Goal: Task Accomplishment & Management: Use online tool/utility

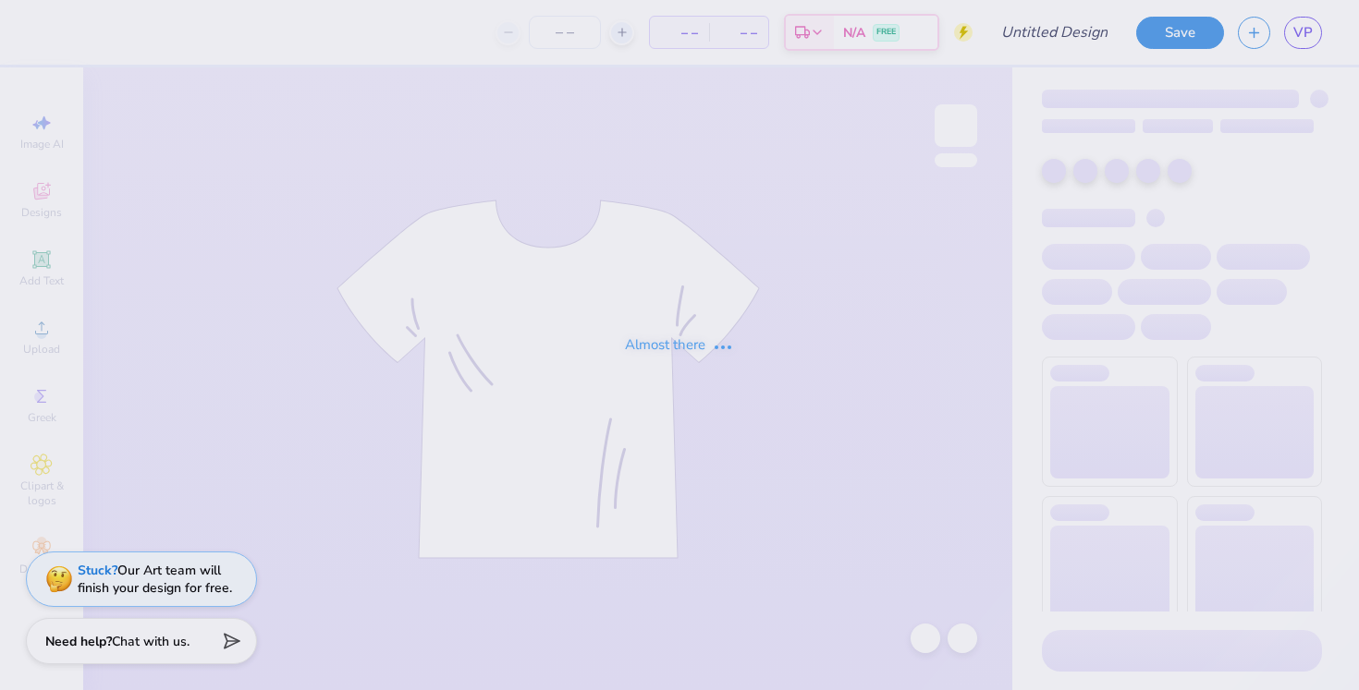
type input "Camp"
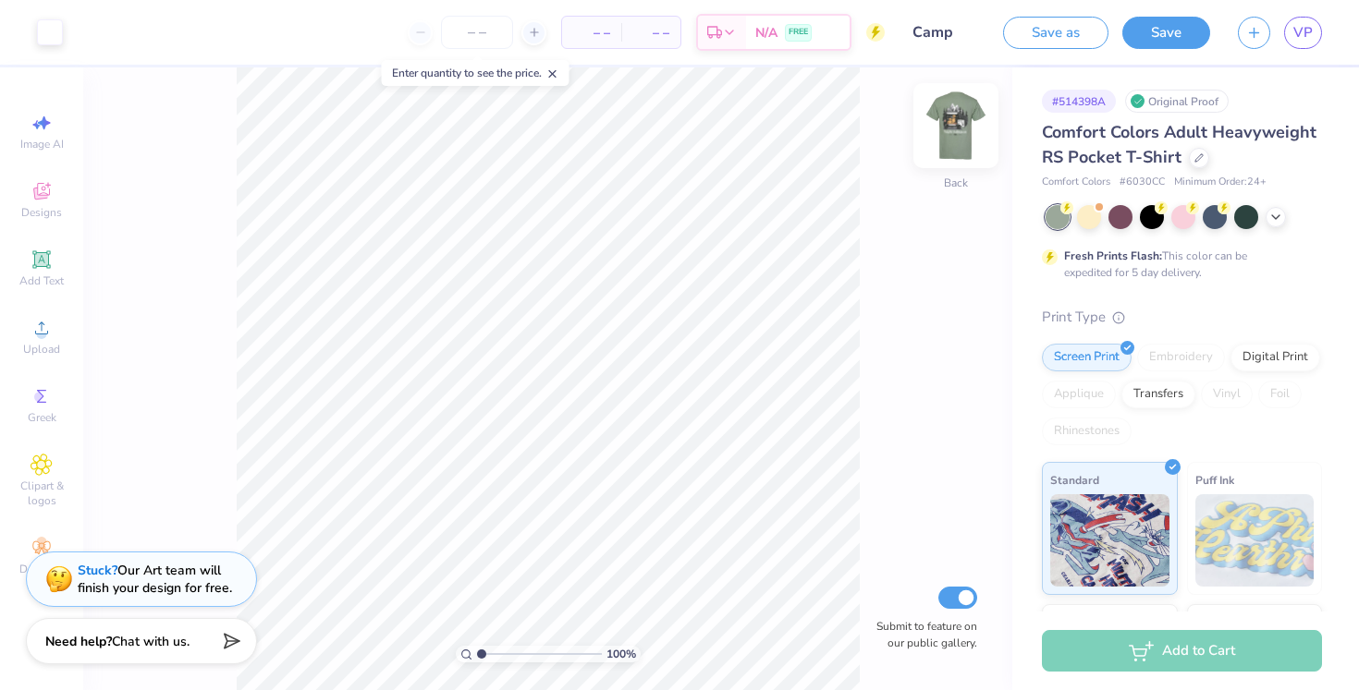
click at [952, 115] on img at bounding box center [956, 126] width 74 height 74
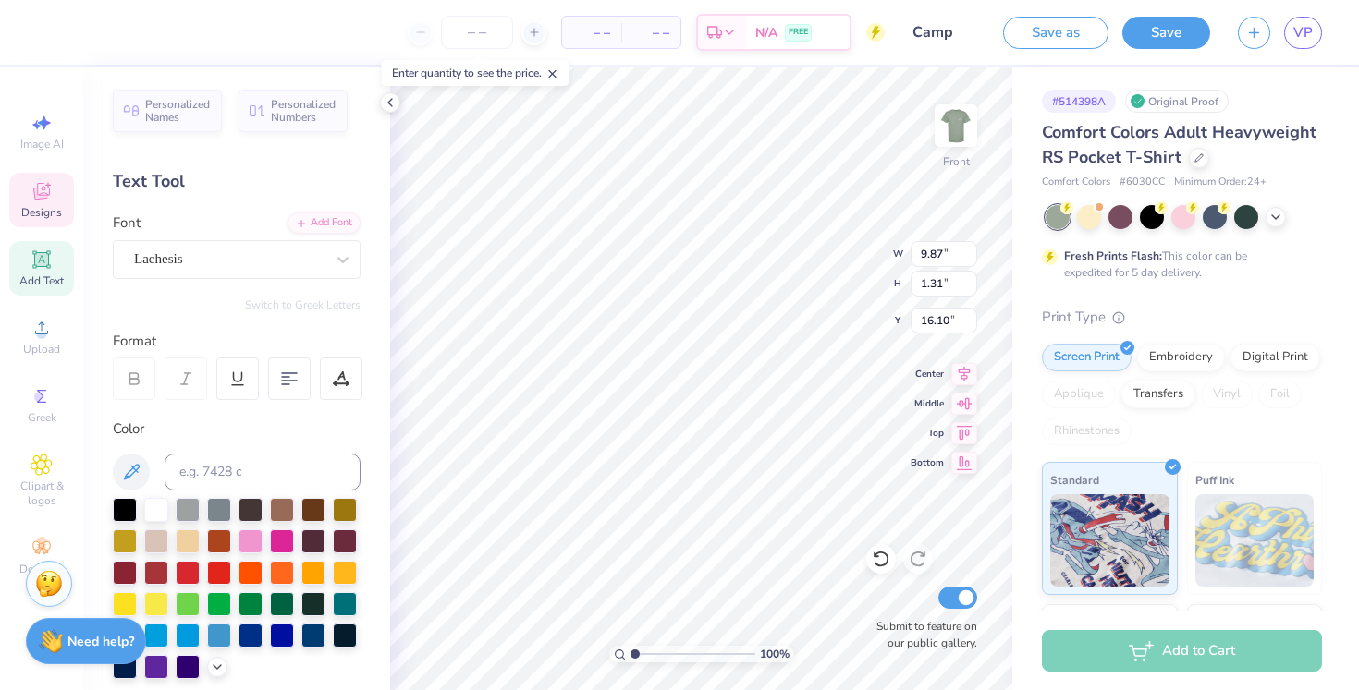
scroll to position [0, 1]
type textarea "Camp NOVAdance"
type input "14.32"
type input "1.37"
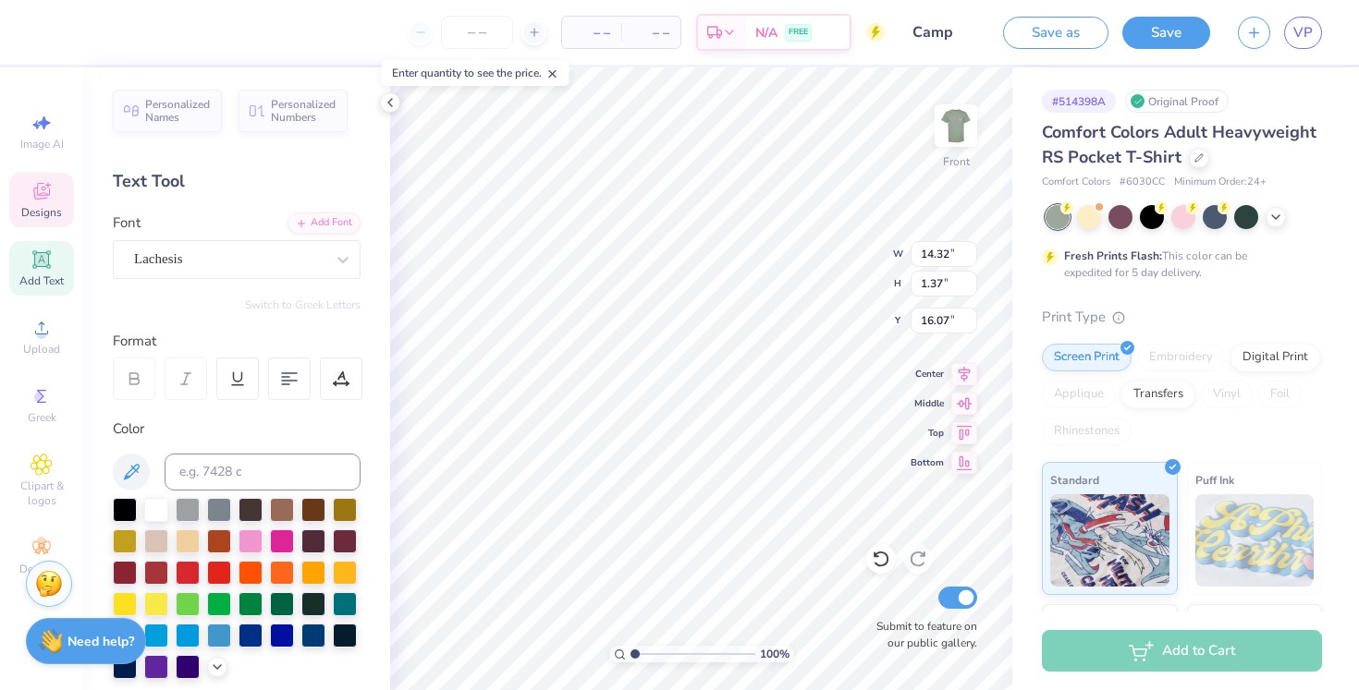
type input "16.07"
type input "11.28"
type input "1.08"
type input "16.37"
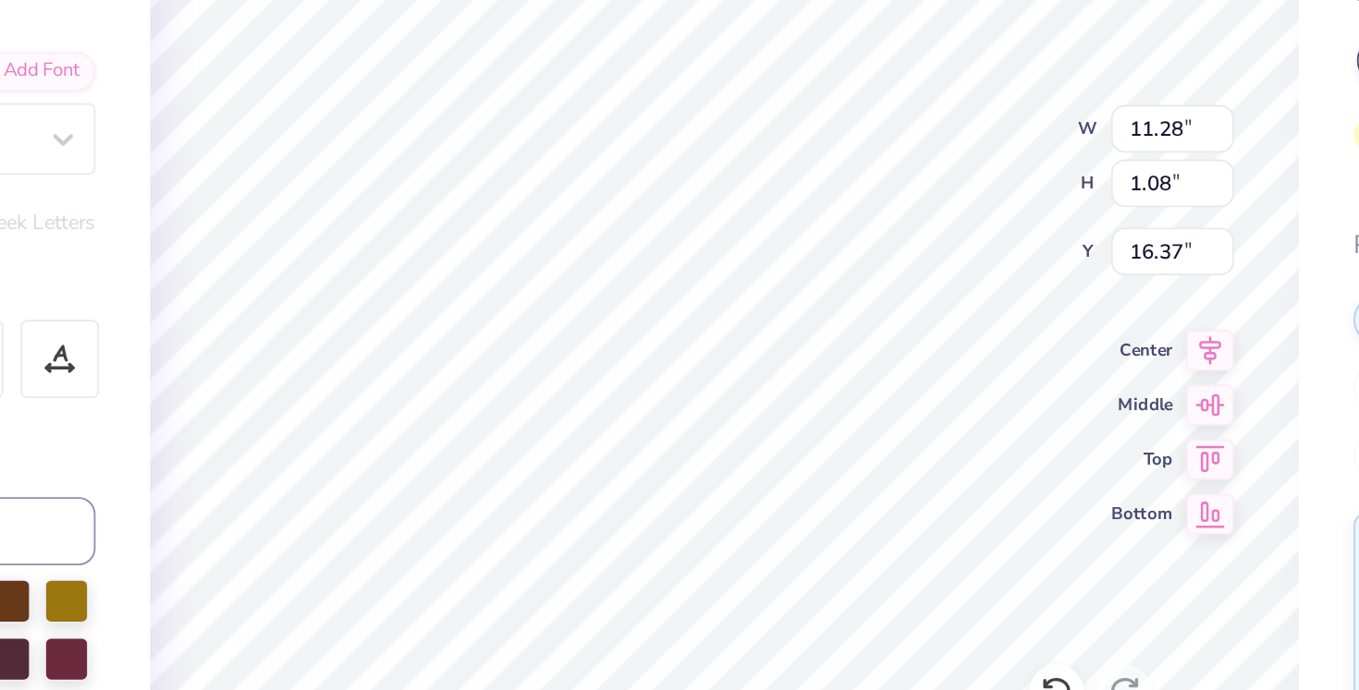
scroll to position [0, 2]
type textarea "NOVAdance"
type input "9.05"
type input "1.20"
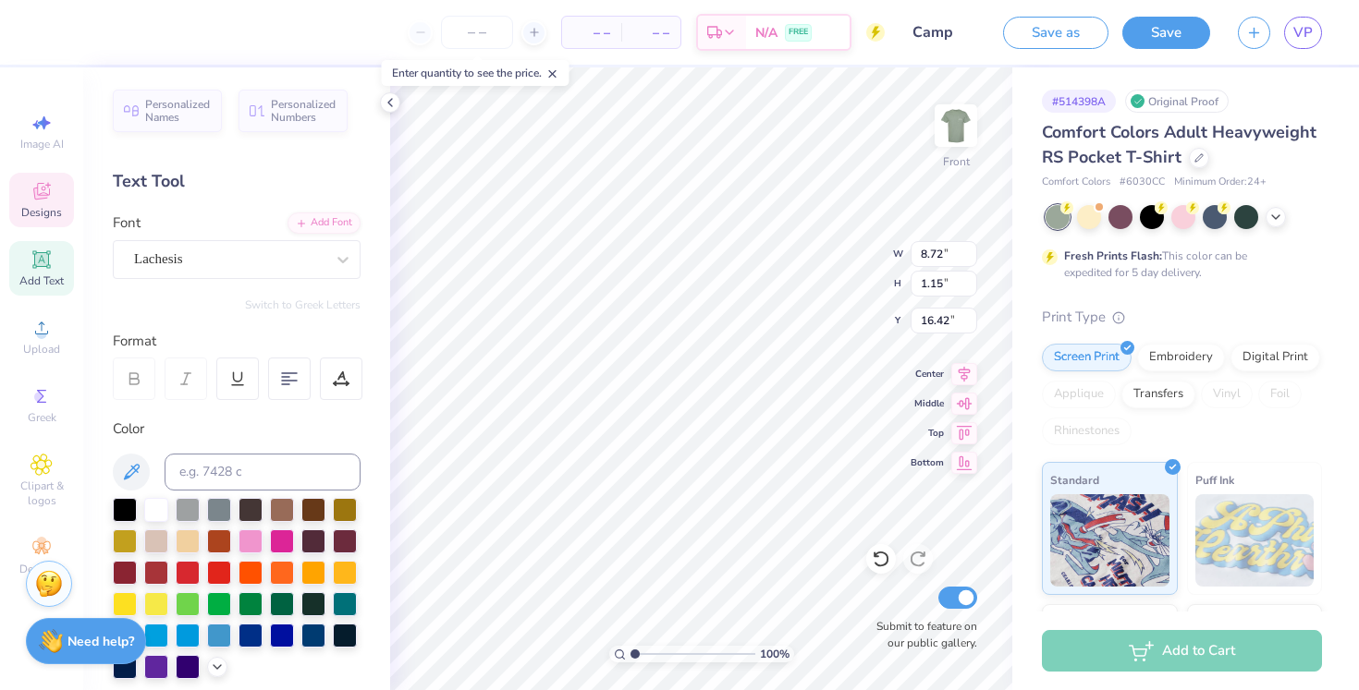
type input "8.72"
type input "1.15"
click at [389, 105] on icon at bounding box center [390, 102] width 15 height 15
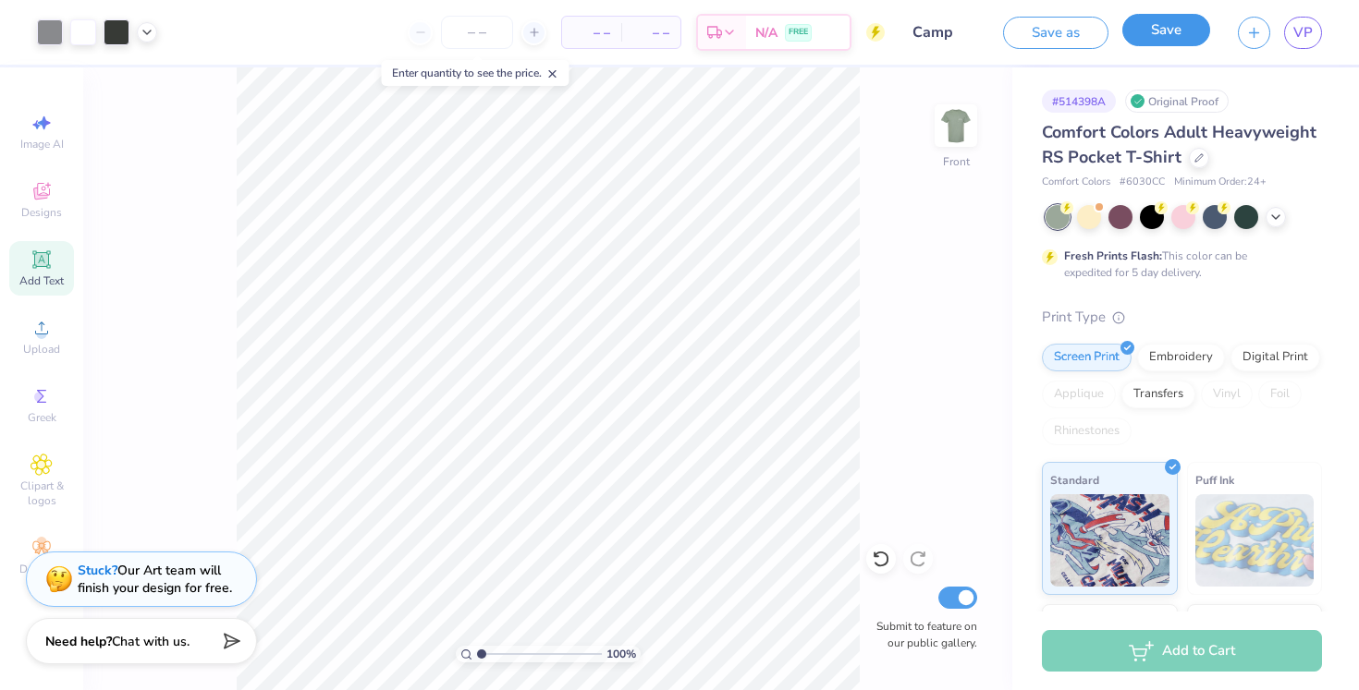
click at [1166, 33] on button "Save" at bounding box center [1166, 30] width 88 height 32
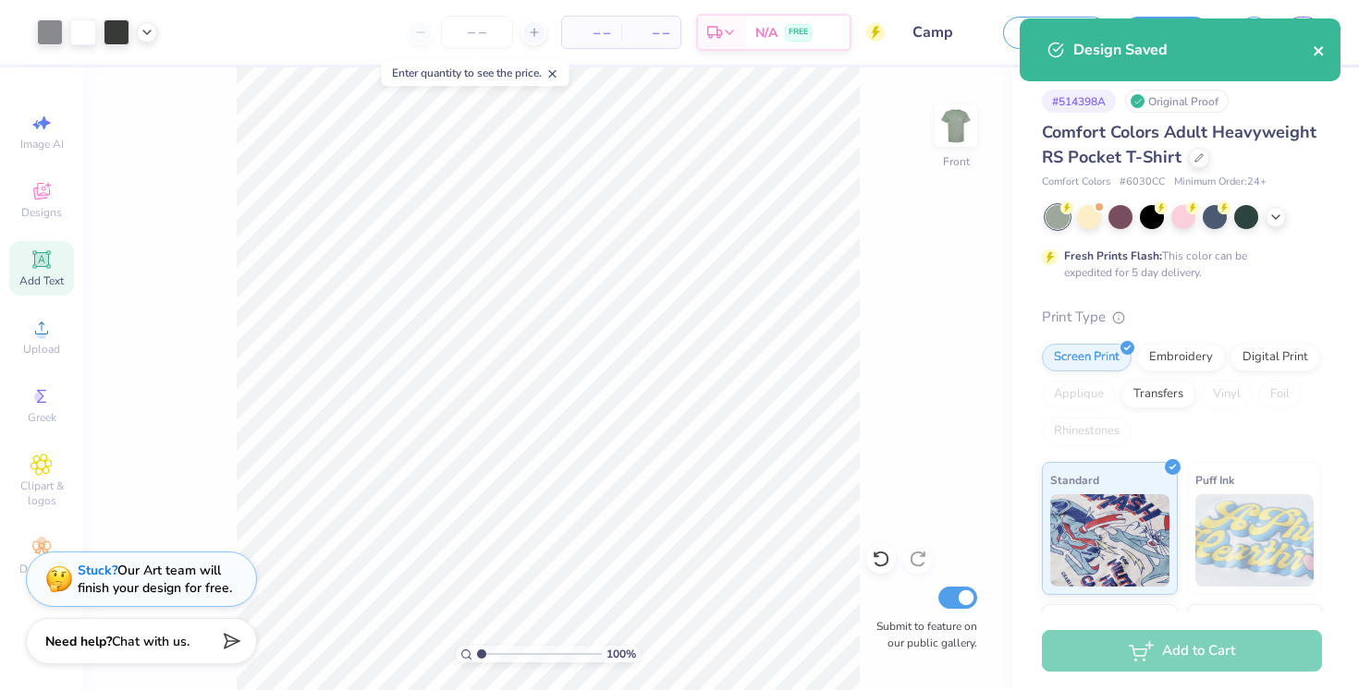
click at [1318, 46] on icon "close" at bounding box center [1318, 50] width 13 height 15
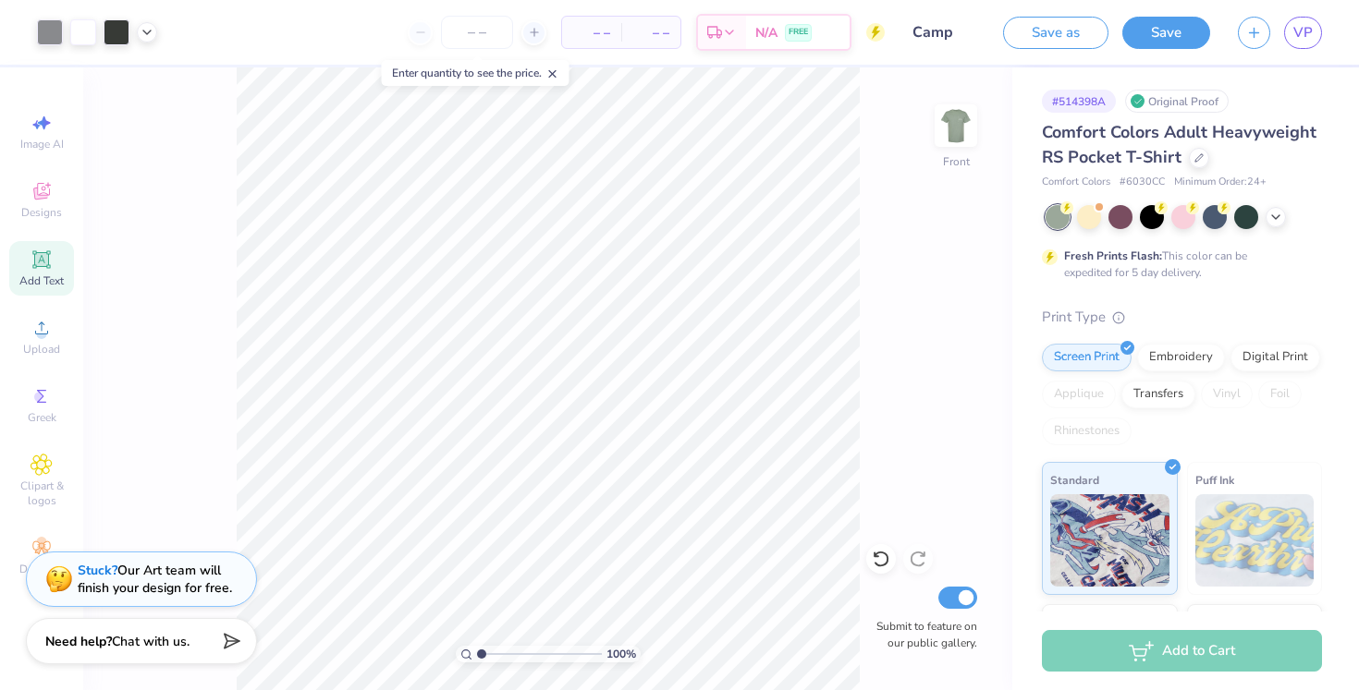
click at [1303, 30] on div "Art colors – – Per Item – – Total Est. Delivery N/A FREE Design Title Camp Save…" at bounding box center [679, 345] width 1359 height 690
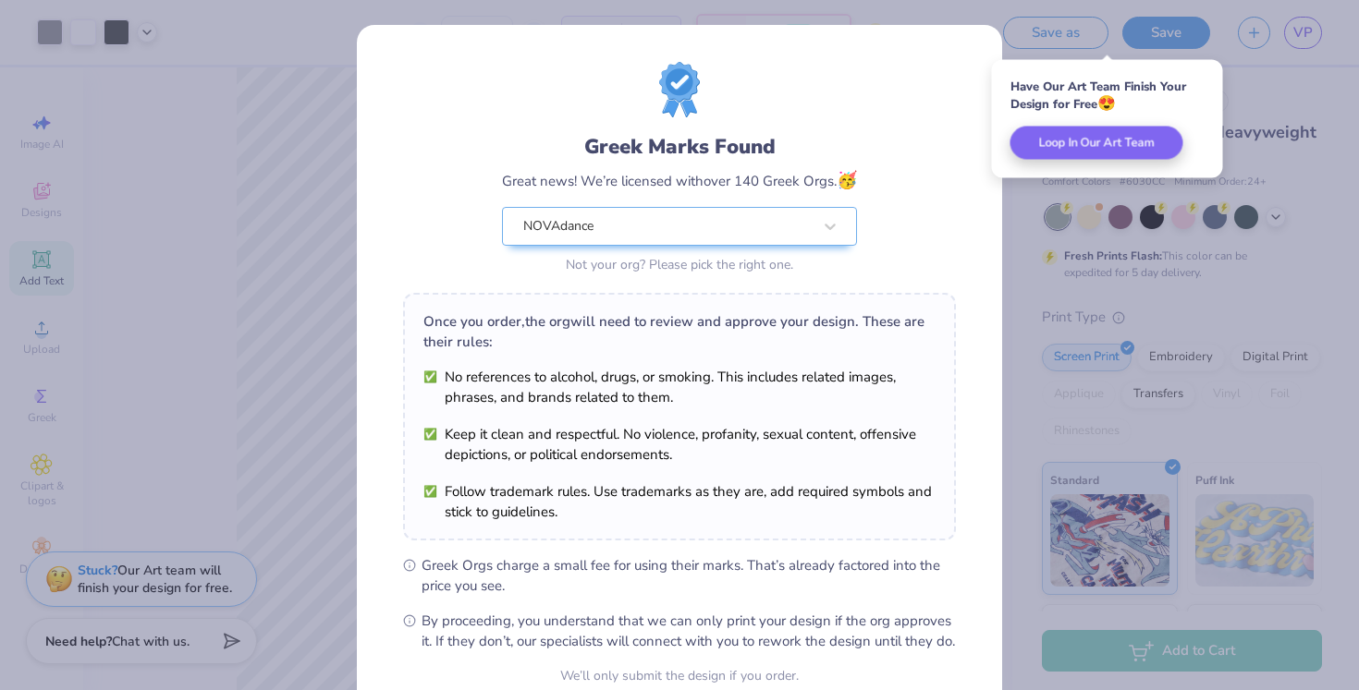
scroll to position [175, 0]
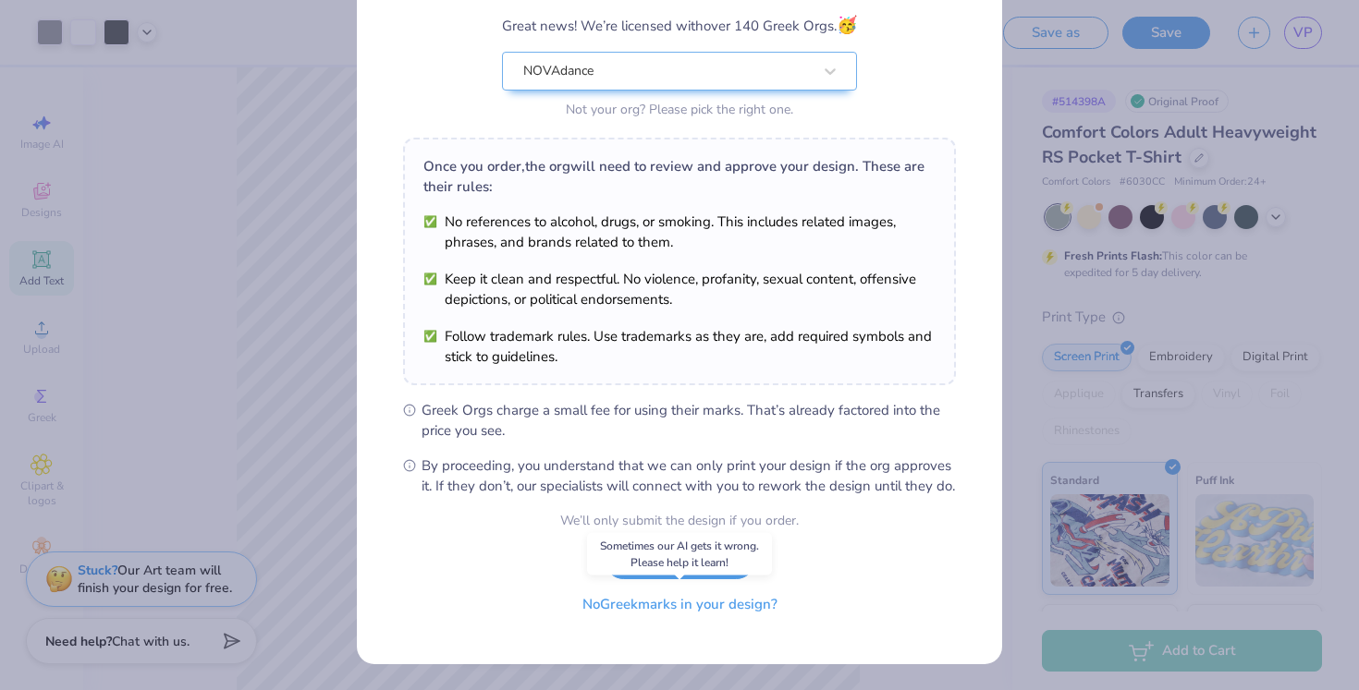
click at [713, 603] on button "No Greek marks in your design?" at bounding box center [680, 605] width 226 height 38
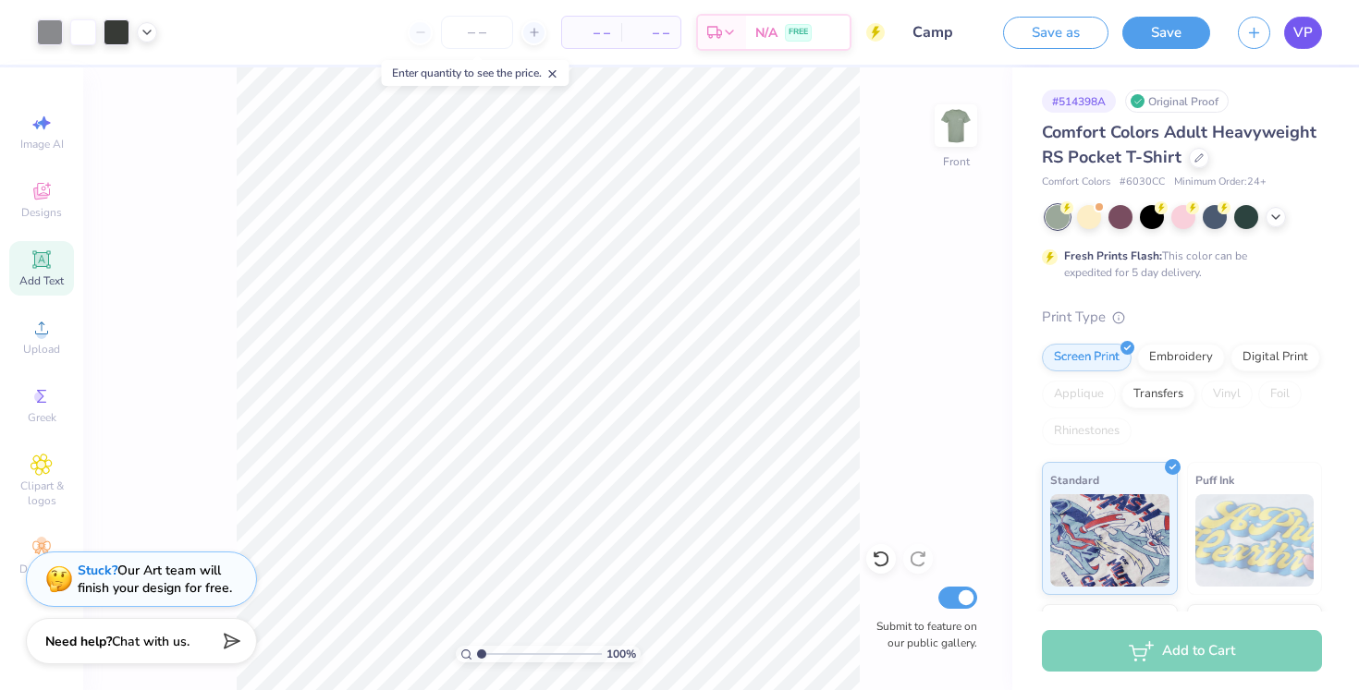
click at [1305, 25] on span "VP" at bounding box center [1302, 32] width 19 height 21
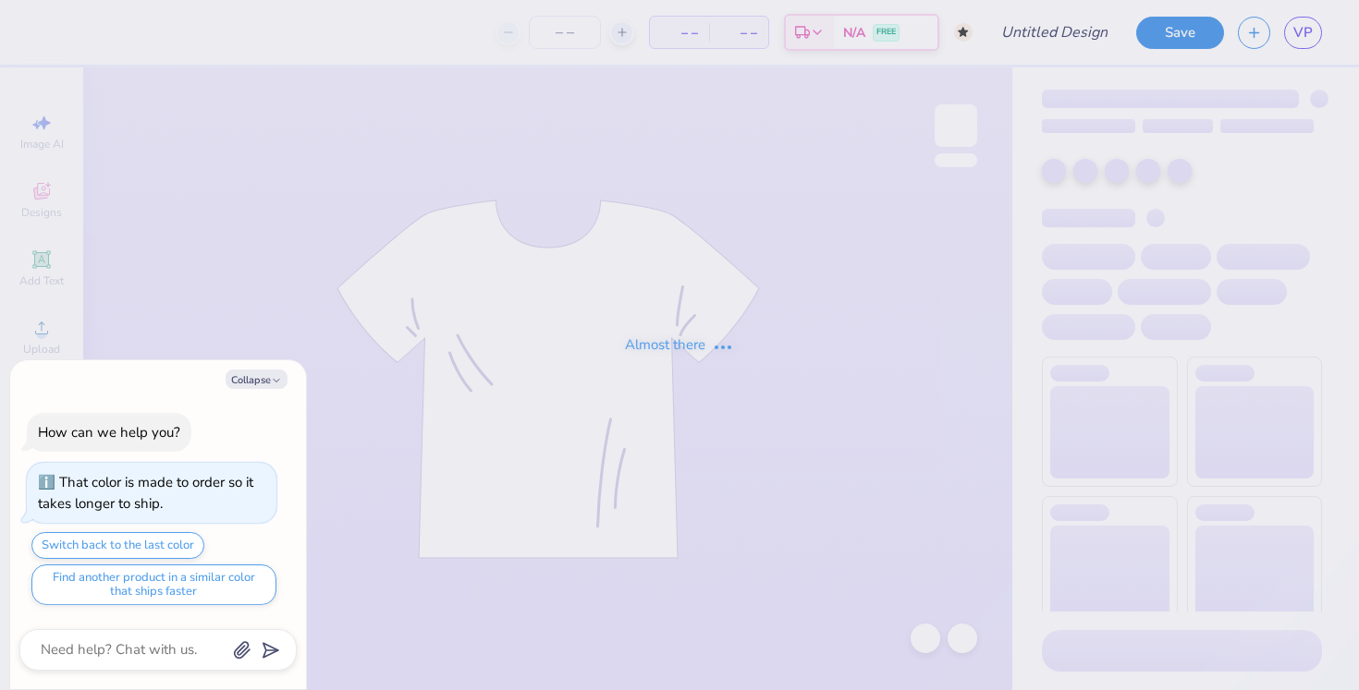
type textarea "x"
type input "Bad Dancing Saves Lives"
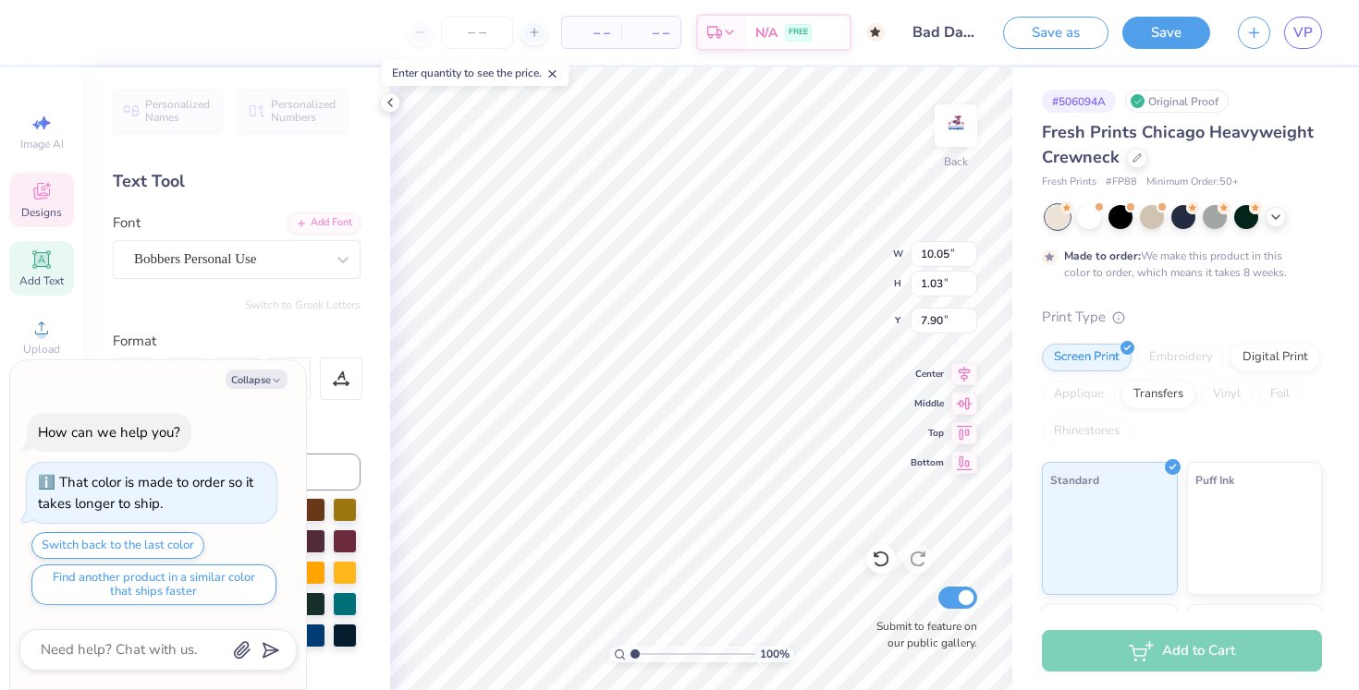
type textarea "x"
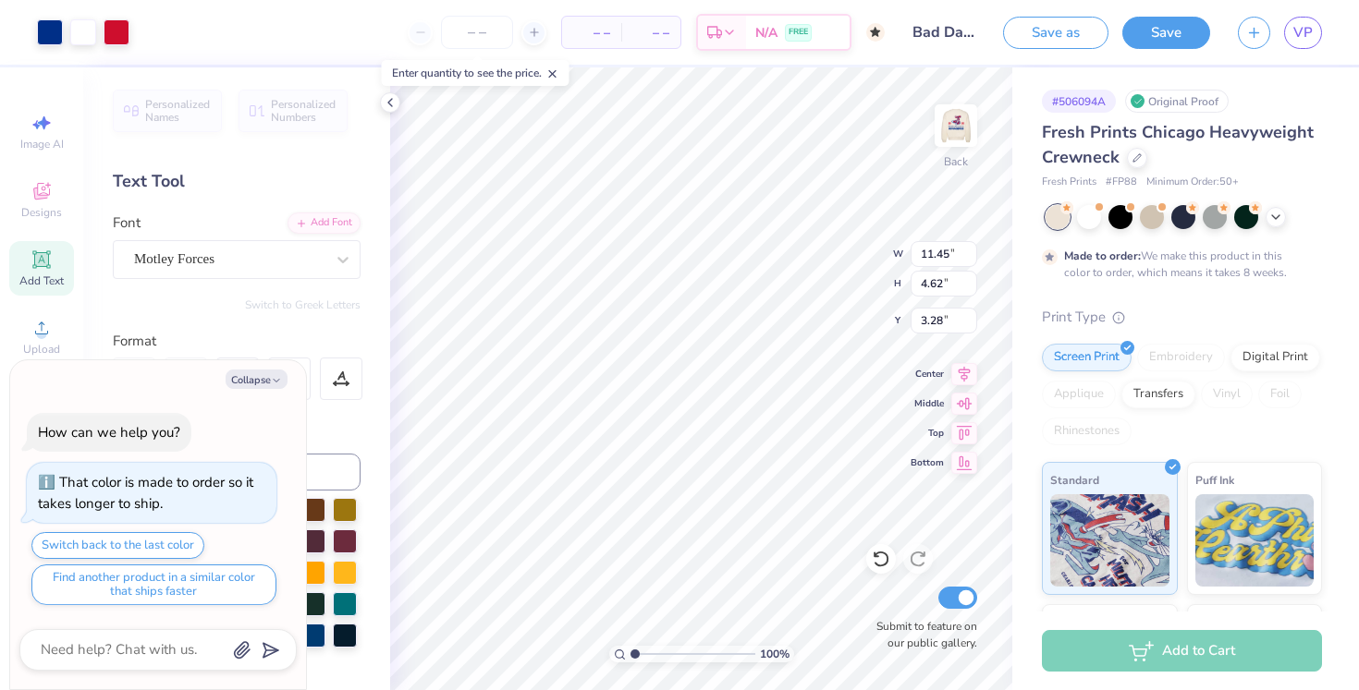
type textarea "x"
type input "2.58"
type input "1.04"
type textarea "x"
type input "4.07"
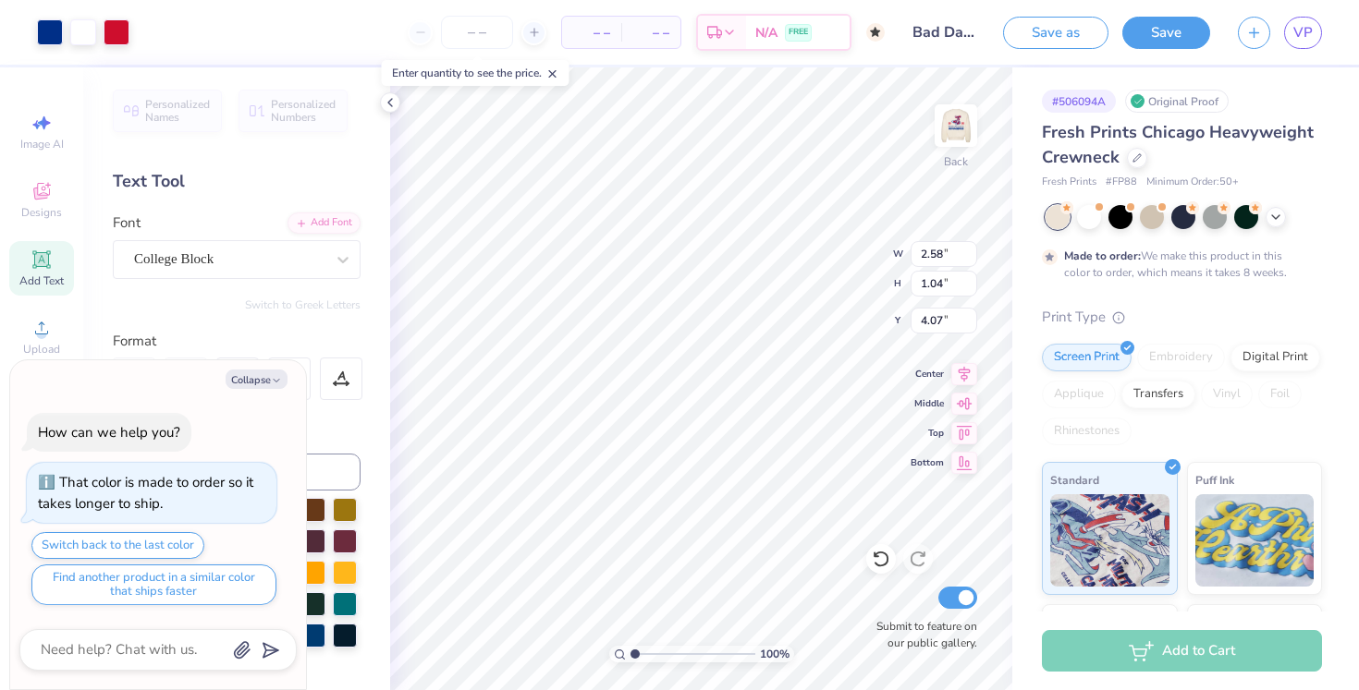
type textarea "x"
type input "3.65"
type input "1.47"
type input "3.64"
click at [956, 128] on img at bounding box center [956, 126] width 74 height 74
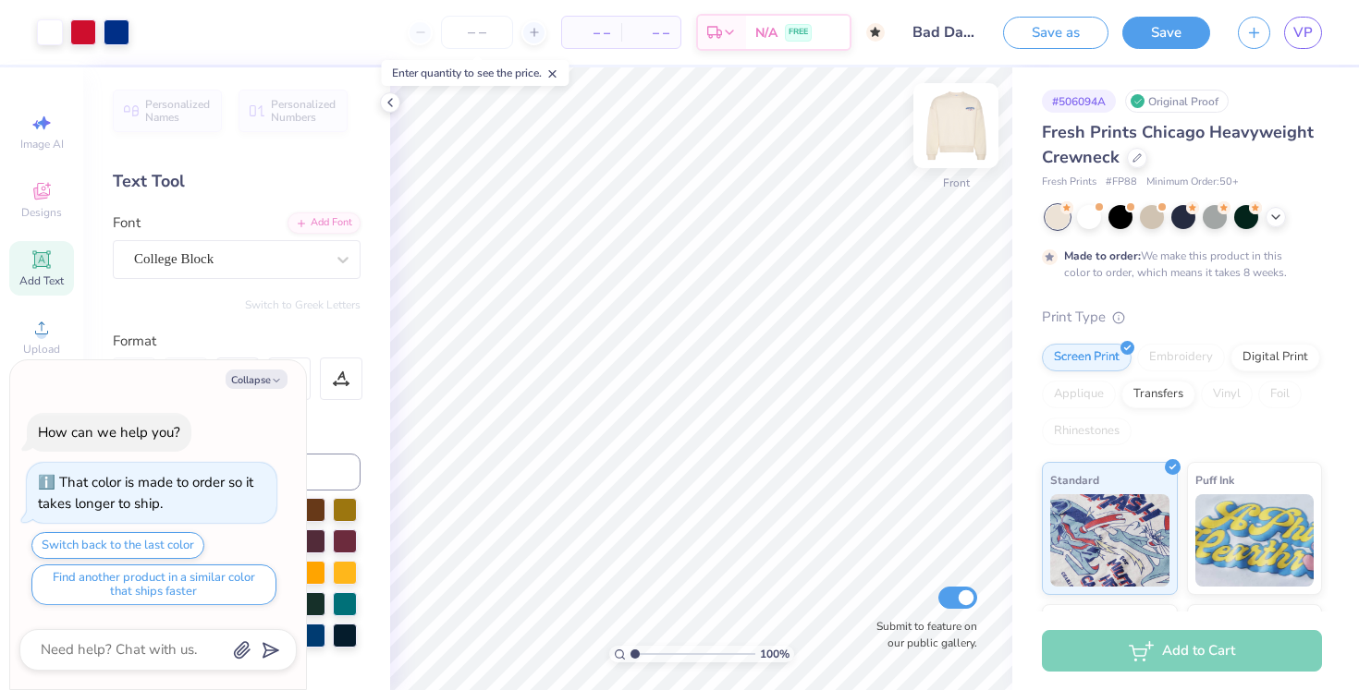
click at [945, 126] on img at bounding box center [956, 126] width 74 height 74
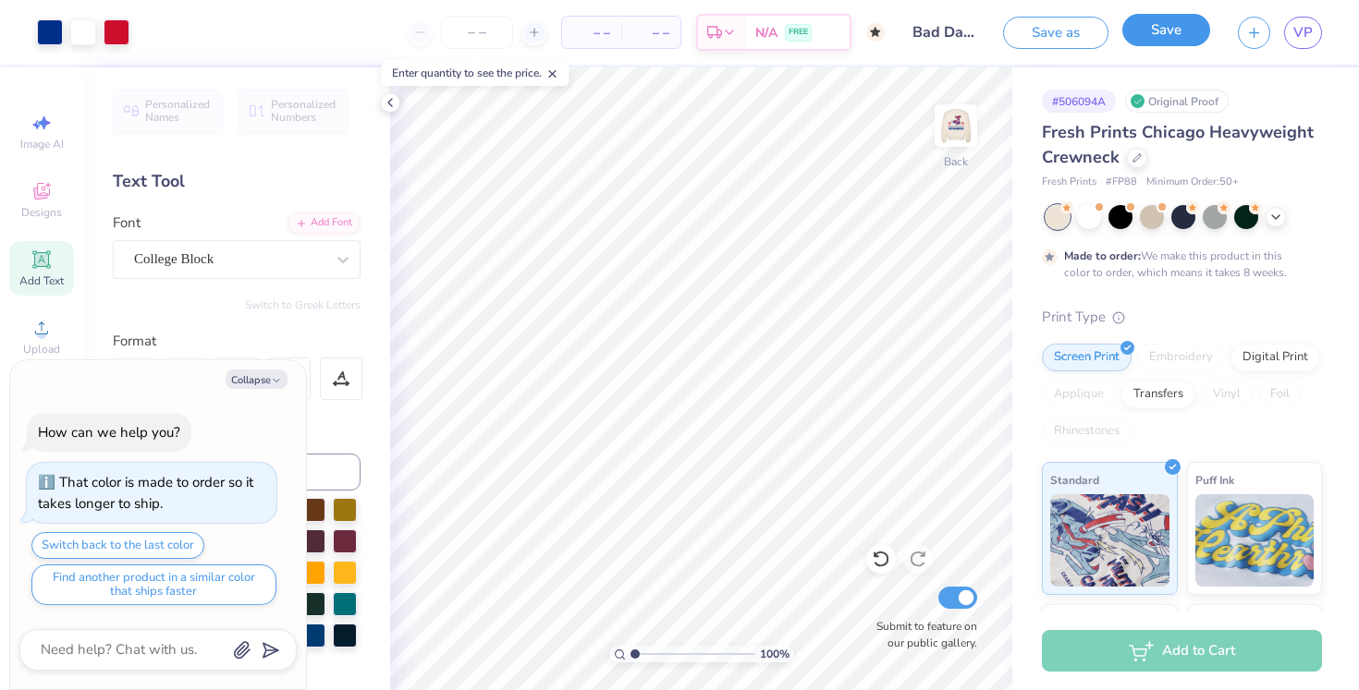
click at [1170, 27] on button "Save" at bounding box center [1166, 30] width 88 height 32
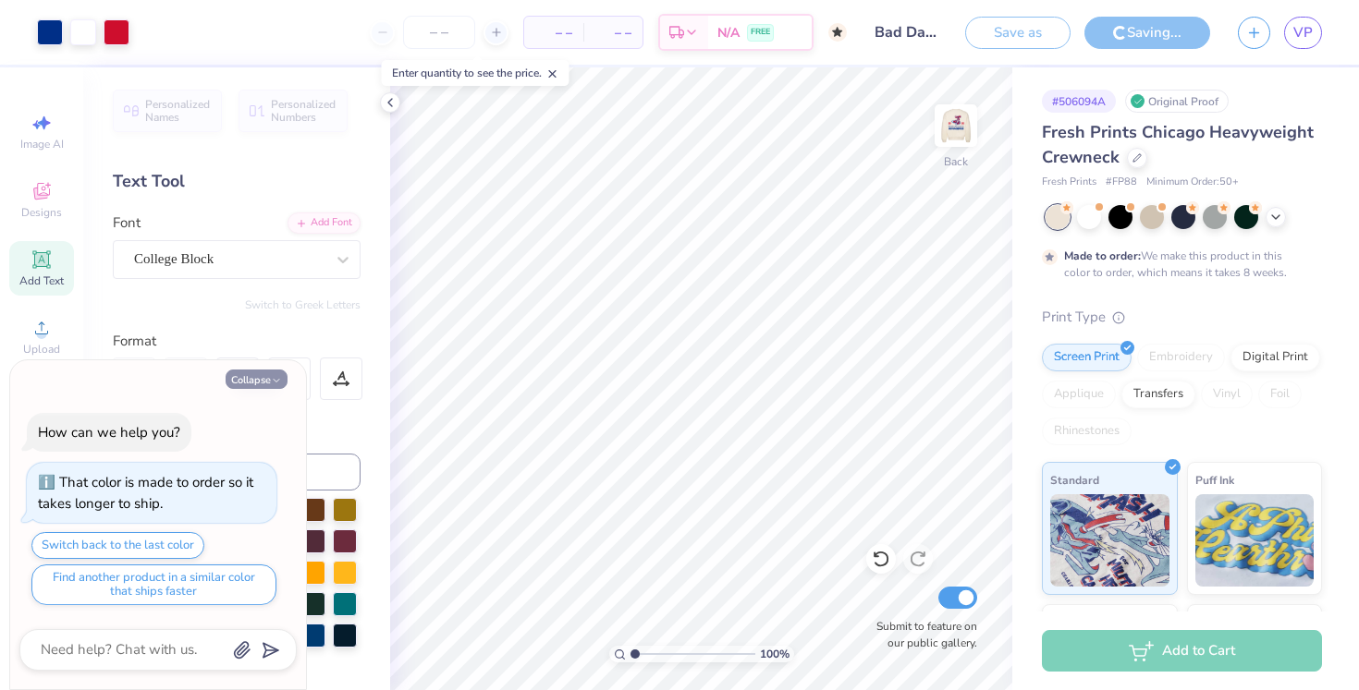
click at [262, 380] on button "Collapse" at bounding box center [257, 379] width 62 height 19
type textarea "x"
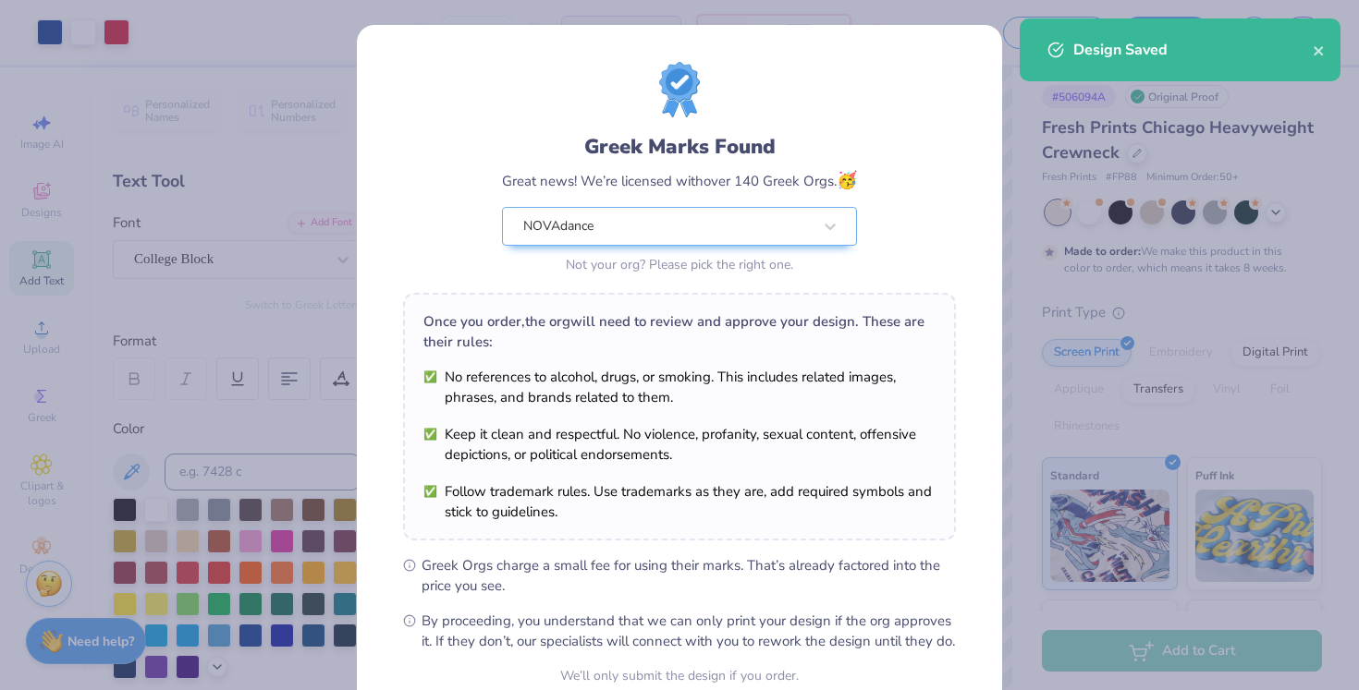
scroll to position [175, 0]
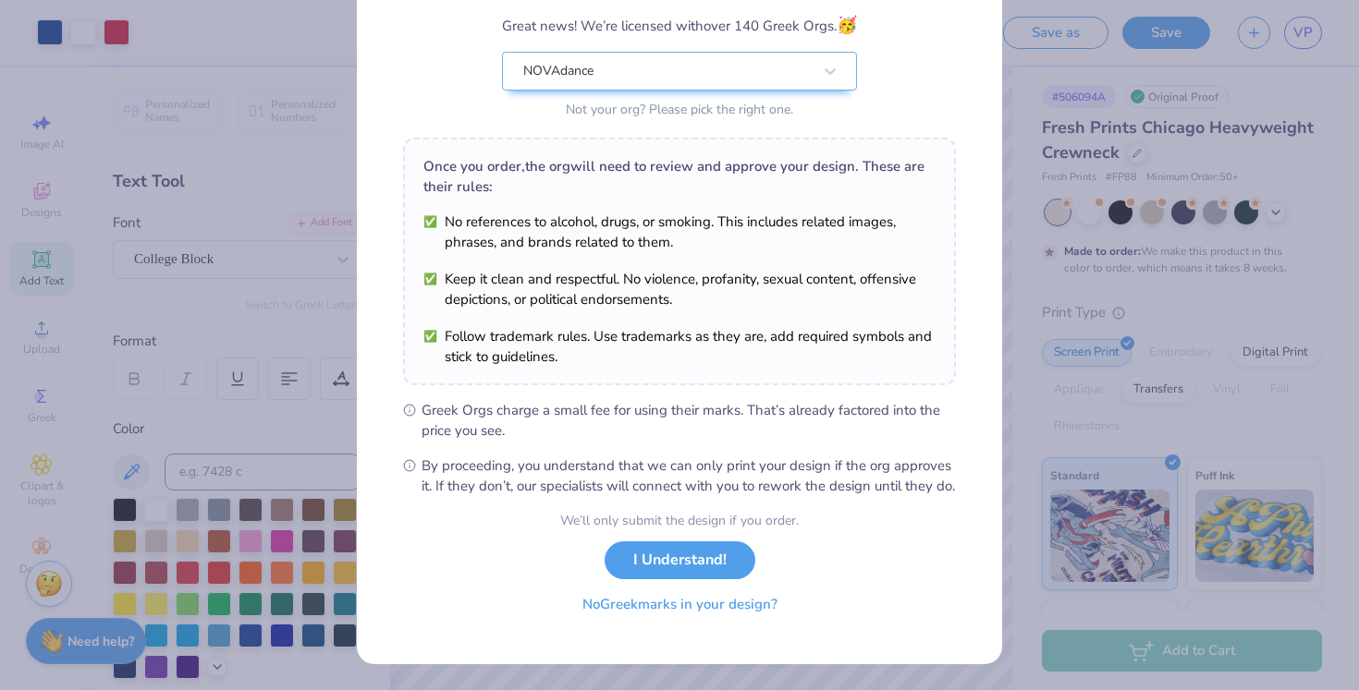
click at [676, 614] on button "No Greek marks in your design?" at bounding box center [680, 605] width 226 height 38
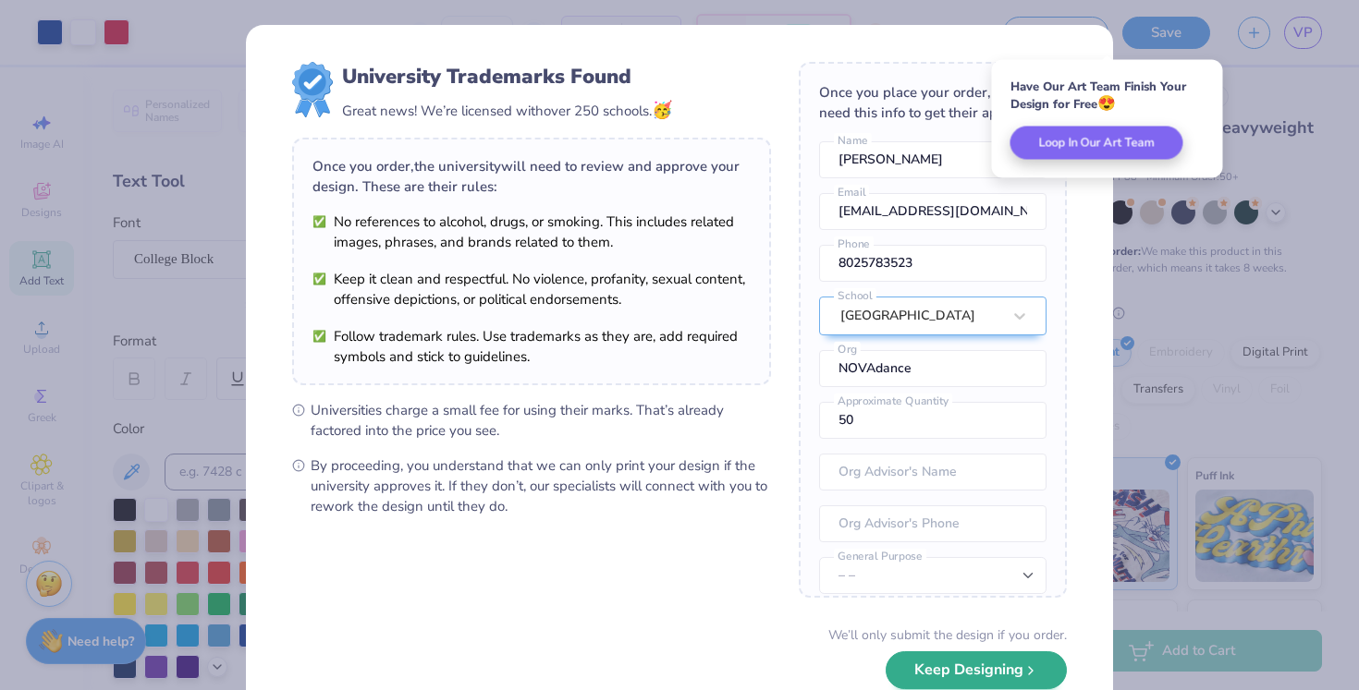
scroll to position [114, 0]
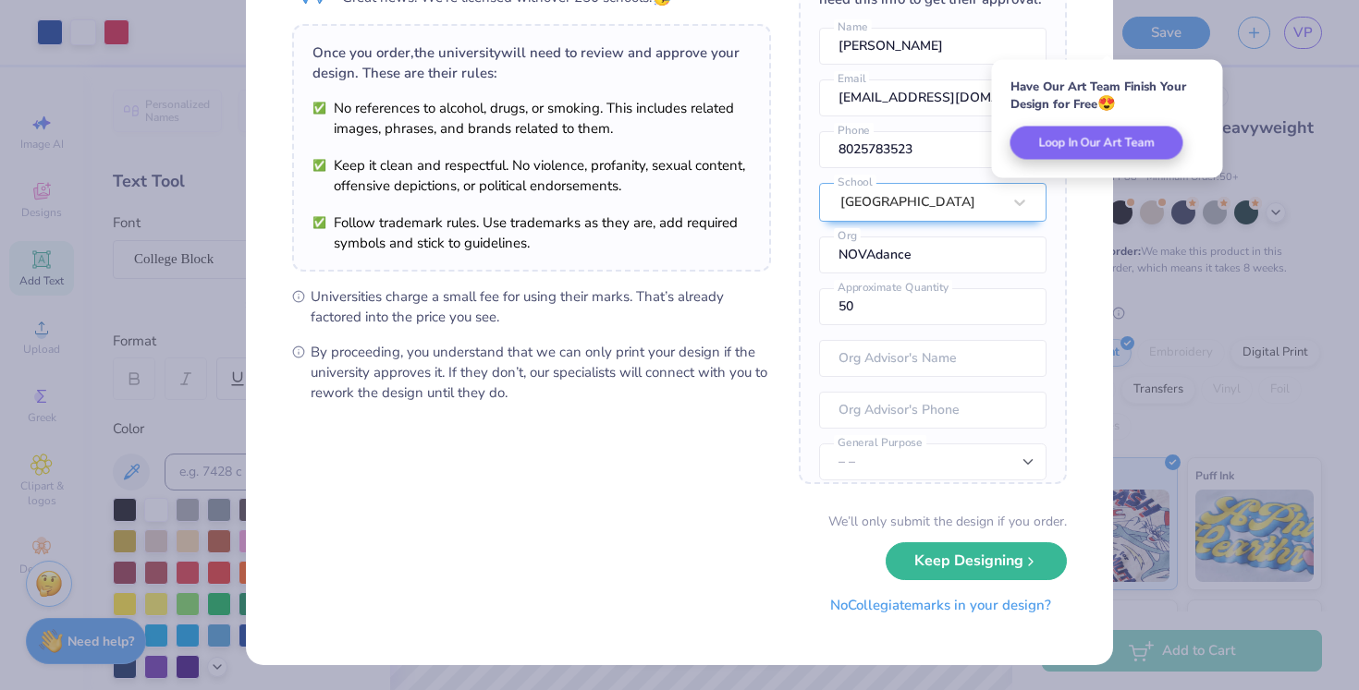
click at [938, 615] on button "No Collegiate marks in your design?" at bounding box center [940, 606] width 252 height 38
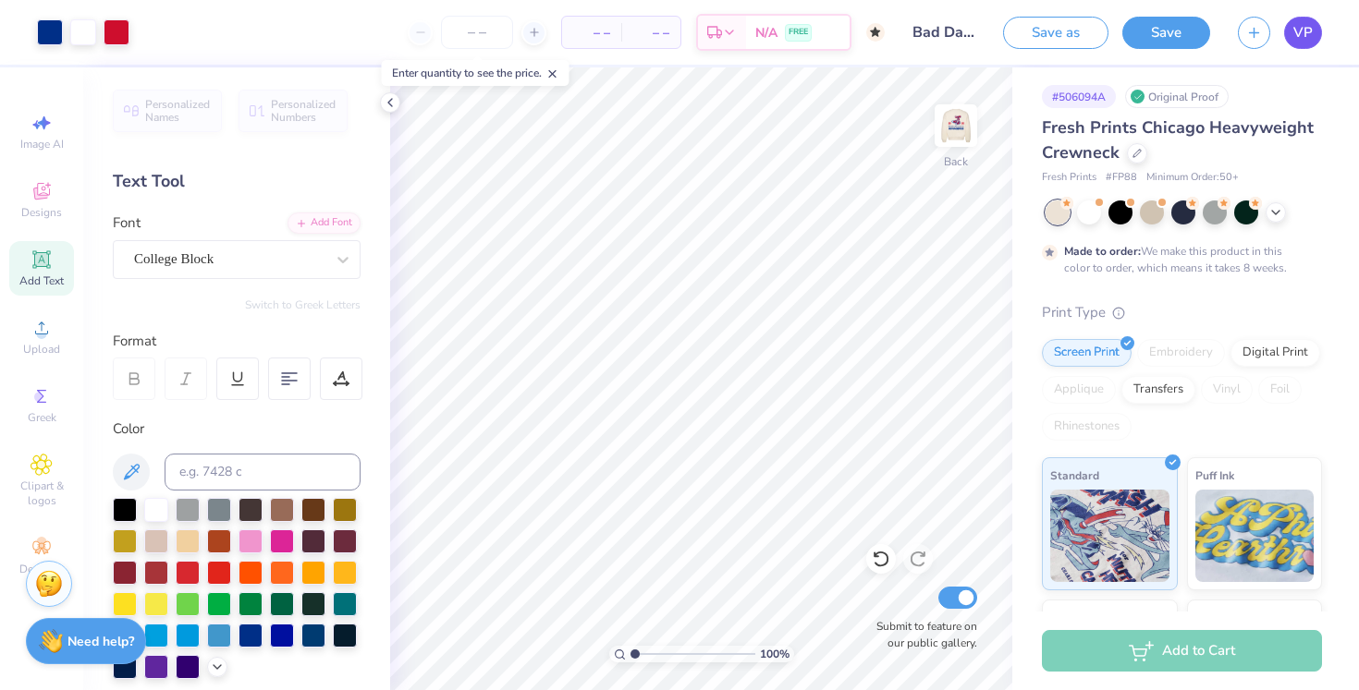
click at [1304, 37] on span "VP" at bounding box center [1302, 32] width 19 height 21
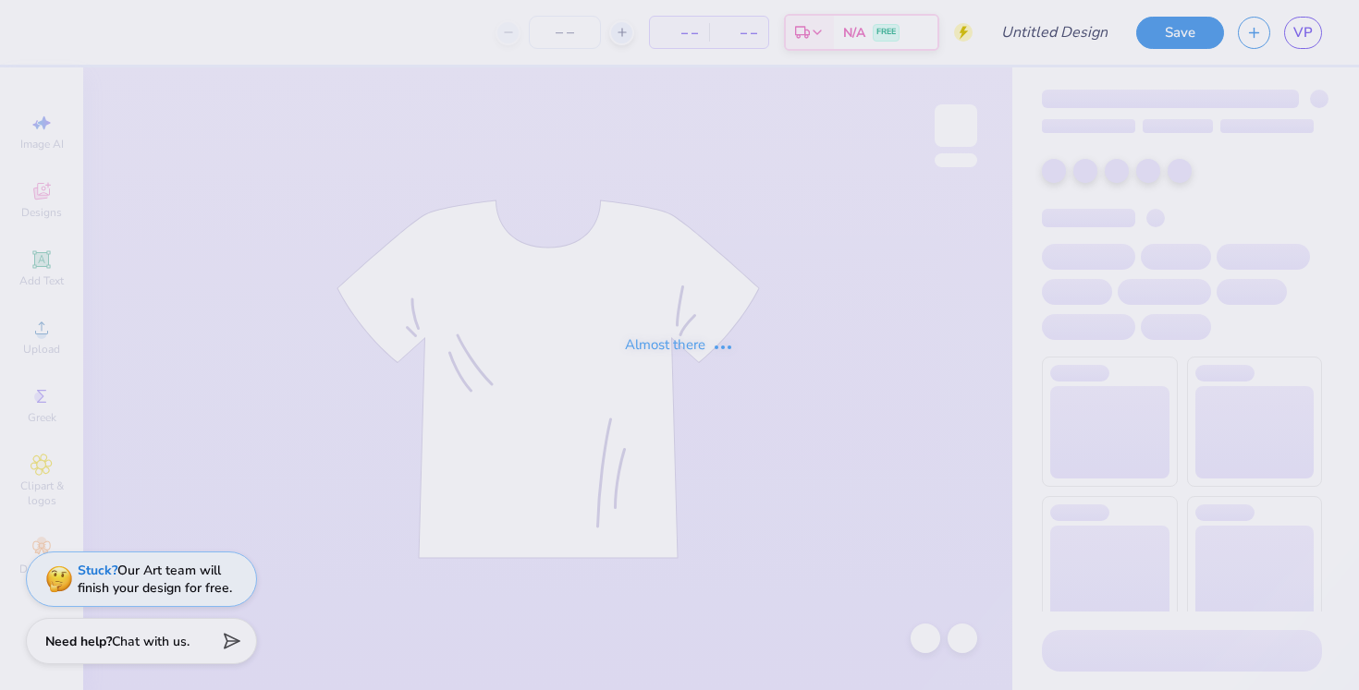
type input "Camp"
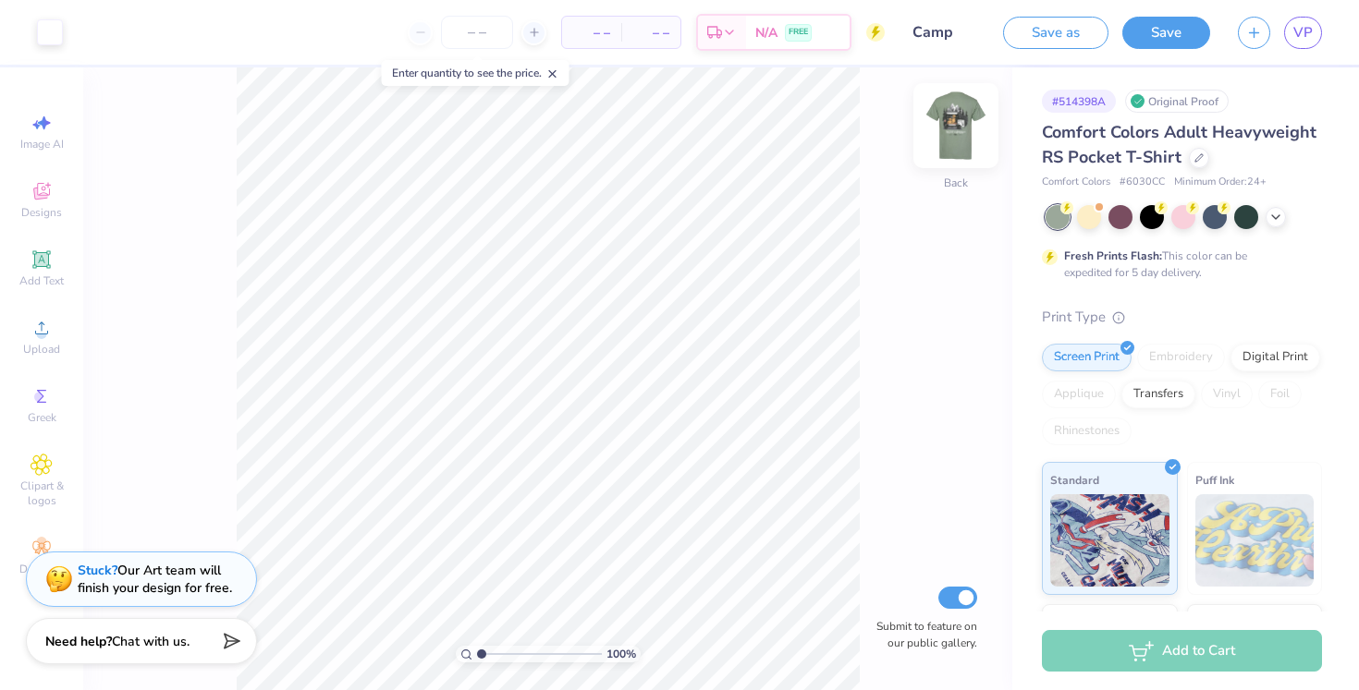
click at [945, 120] on img at bounding box center [956, 126] width 74 height 74
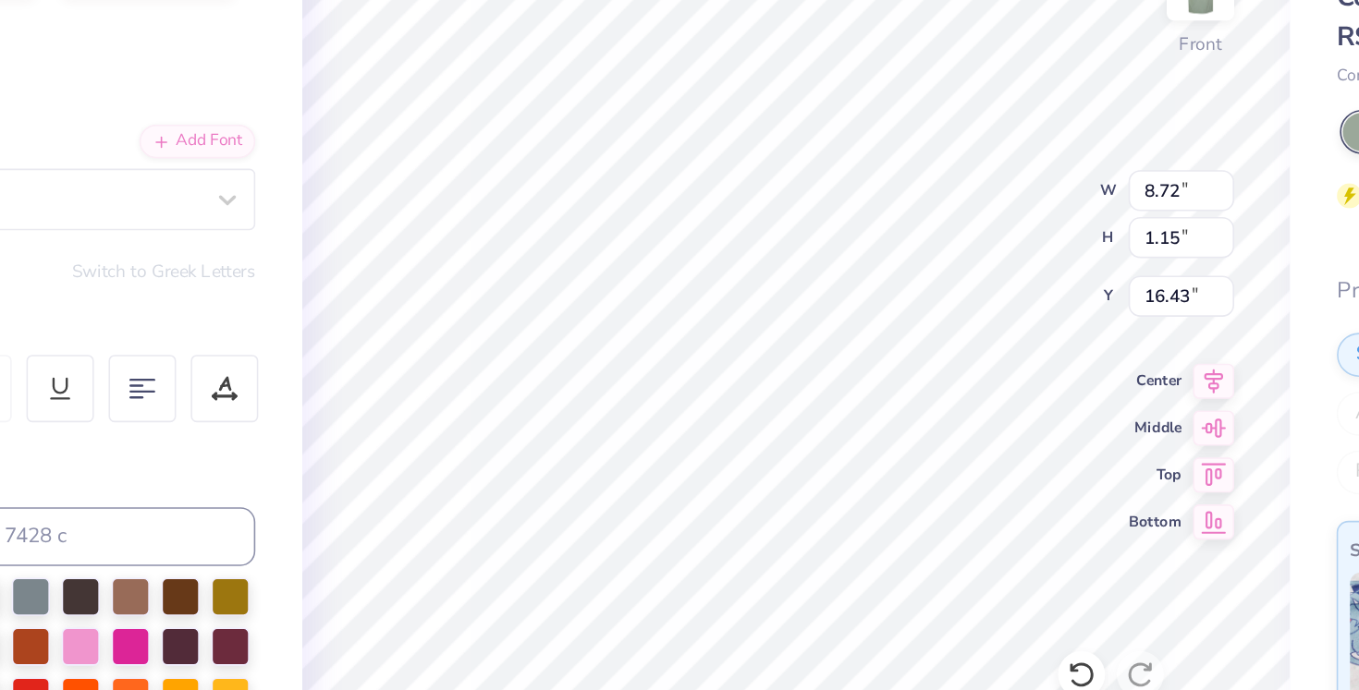
type textarea "Camp NOVAdance"
type input "10.27"
type input "0.98"
type input "16.67"
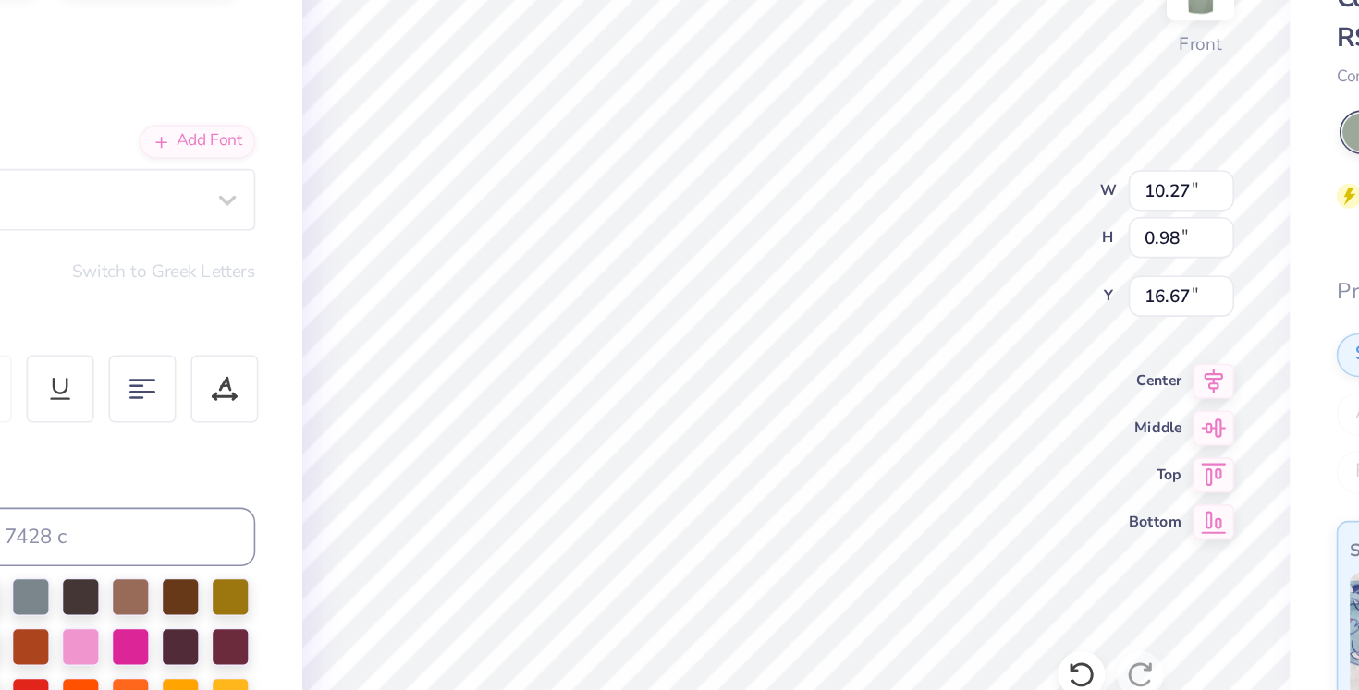
type input "16.61"
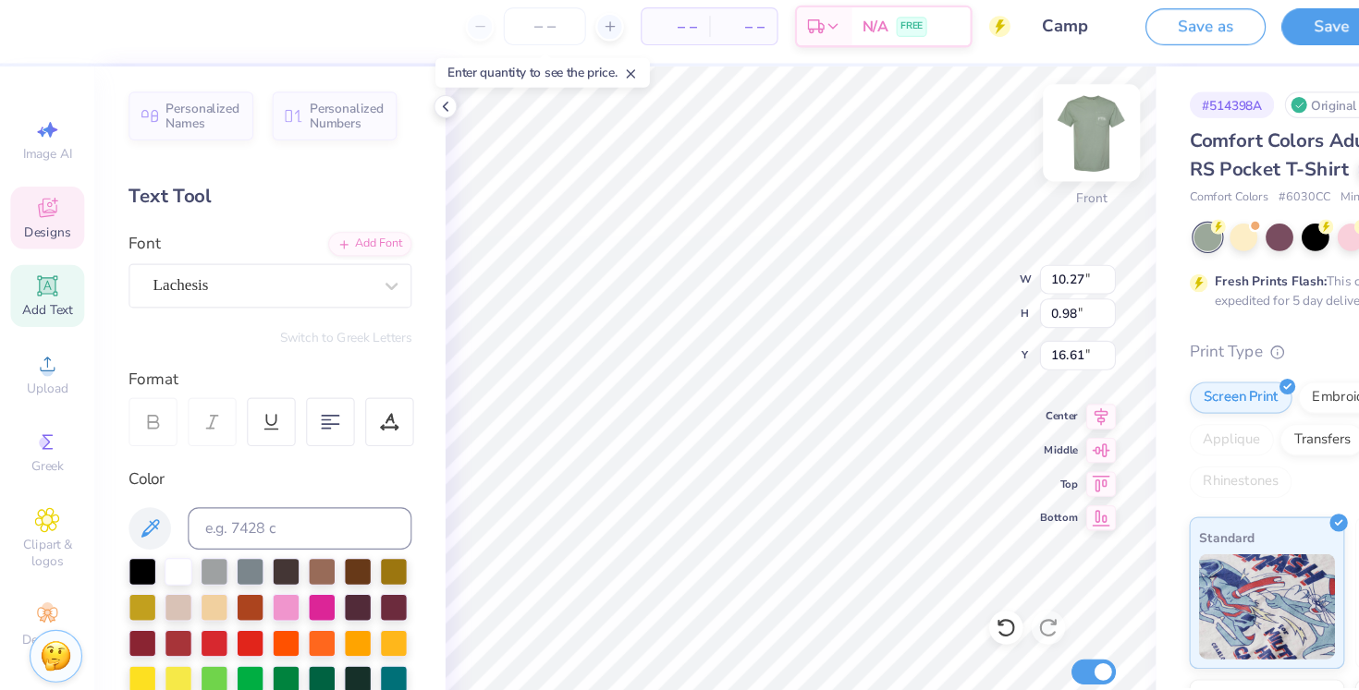
click at [962, 133] on img at bounding box center [956, 126] width 74 height 74
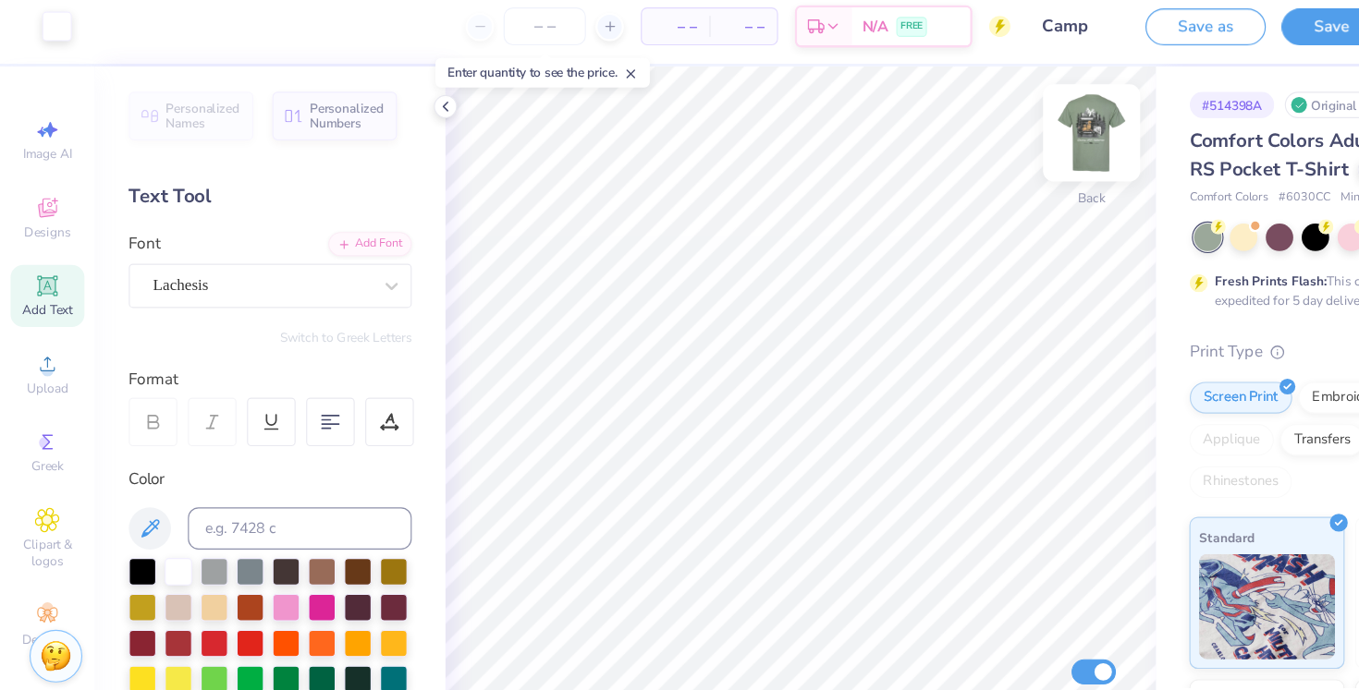
click at [958, 147] on img at bounding box center [956, 126] width 74 height 74
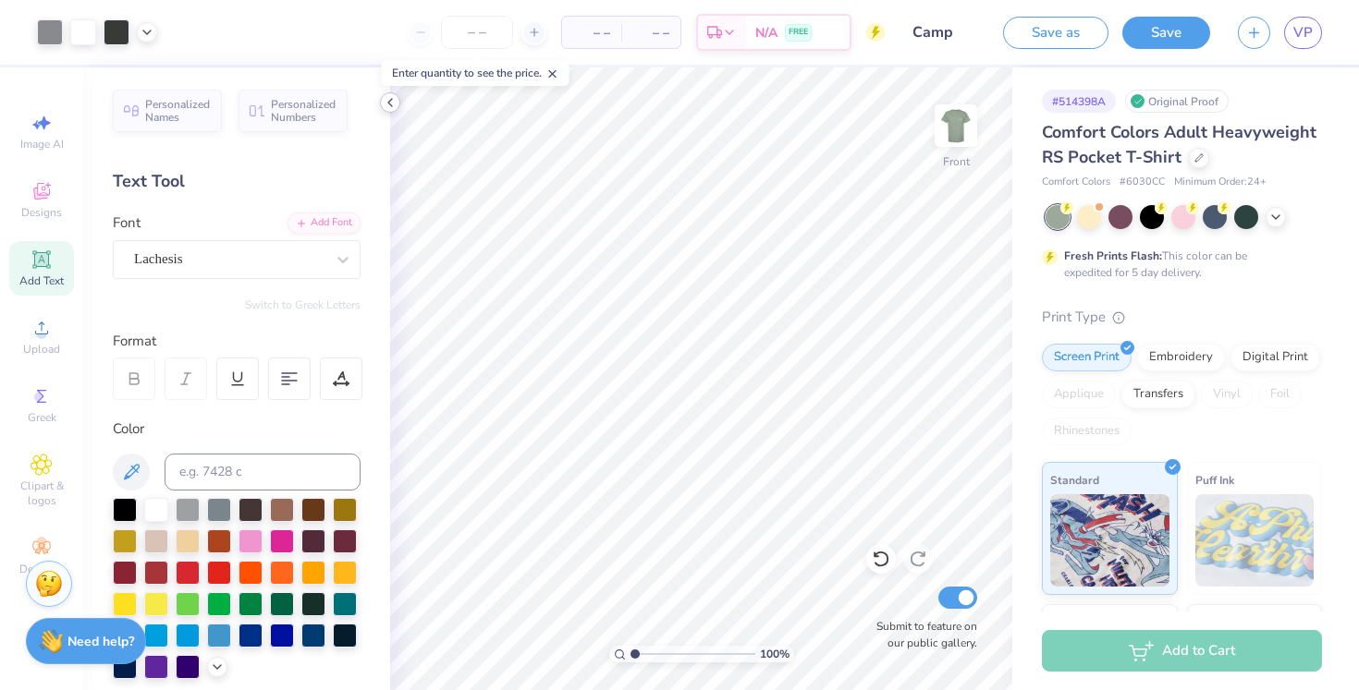
click at [384, 104] on icon at bounding box center [390, 102] width 15 height 15
